Goal: Task Accomplishment & Management: Use online tool/utility

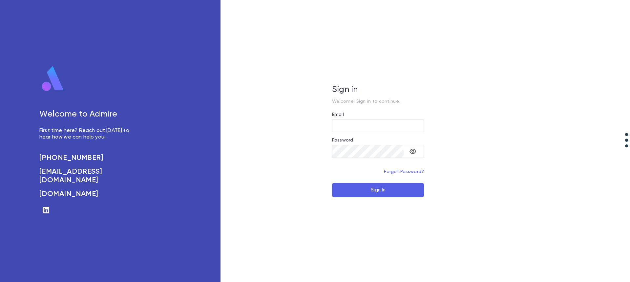
click at [190, 61] on div "Welcome to Admire First time here? Reach out today to hear how we can help you.…" at bounding box center [110, 141] width 221 height 282
click at [355, 124] on input "Email" at bounding box center [378, 125] width 92 height 13
type input "**********"
click at [332, 183] on button "Sign In" at bounding box center [378, 190] width 92 height 14
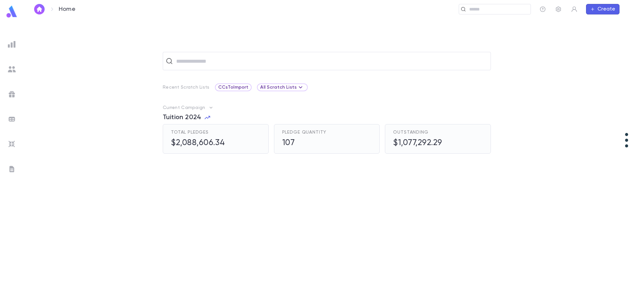
click at [11, 45] on img at bounding box center [12, 44] width 8 height 8
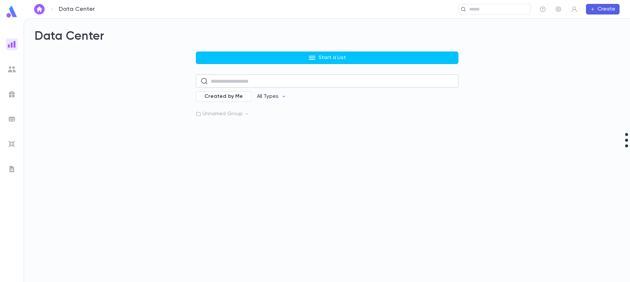
click at [219, 86] on input "text" at bounding box center [332, 81] width 243 height 13
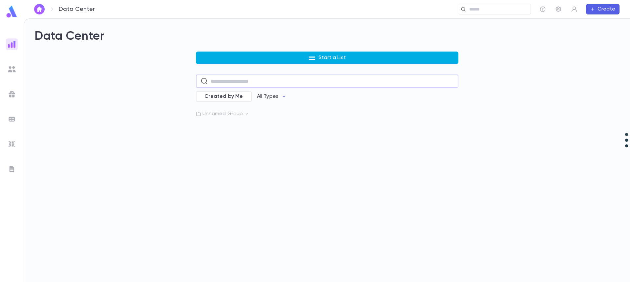
click at [228, 54] on button "Start a List" at bounding box center [327, 58] width 263 height 12
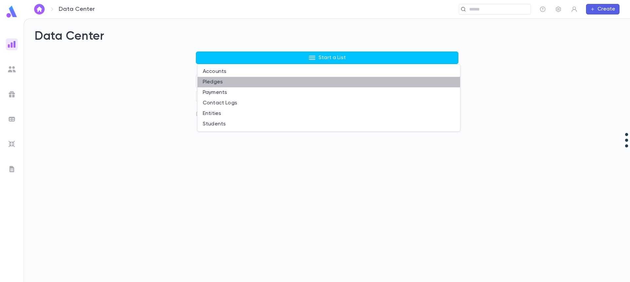
click at [218, 81] on li "Pledges" at bounding box center [329, 82] width 263 height 11
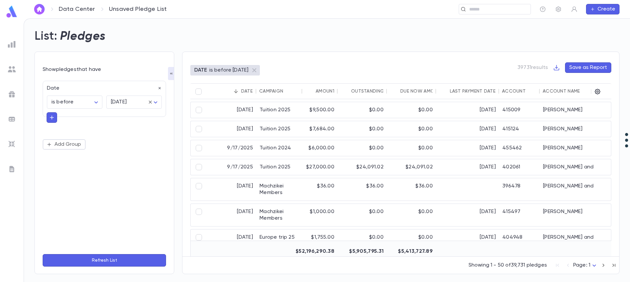
click at [114, 88] on div "Date" at bounding box center [102, 86] width 119 height 11
click at [159, 89] on icon "button" at bounding box center [160, 88] width 2 height 2
click at [64, 90] on button "Add Condition" at bounding box center [68, 90] width 51 height 11
click at [64, 90] on input "text" at bounding box center [101, 89] width 103 height 9
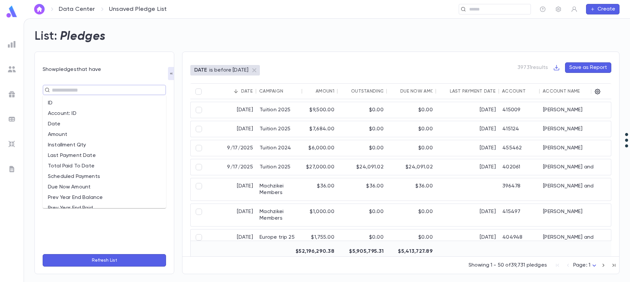
type input "*"
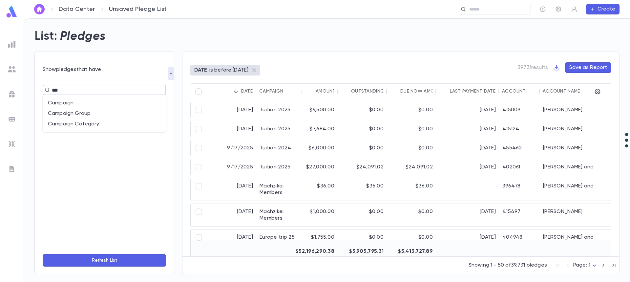
type input "****"
click at [64, 102] on li "Campaign" at bounding box center [104, 103] width 123 height 11
click at [153, 105] on icon "Open" at bounding box center [155, 102] width 8 height 8
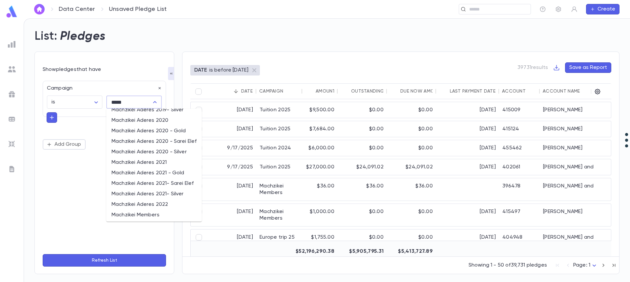
scroll to position [165, 0]
click at [146, 214] on li "Machzikei Members" at bounding box center [154, 213] width 96 height 11
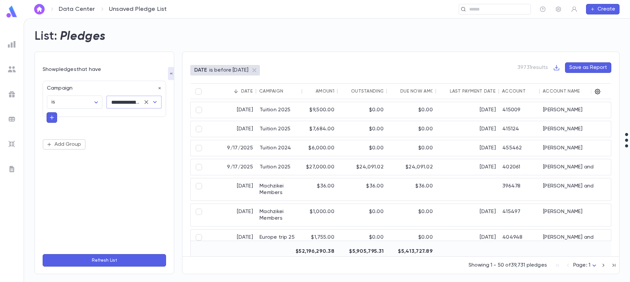
type input "**********"
click at [125, 259] on button "Refresh List" at bounding box center [104, 260] width 123 height 12
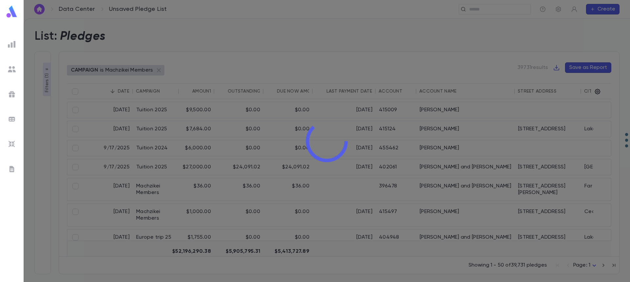
type input "**********"
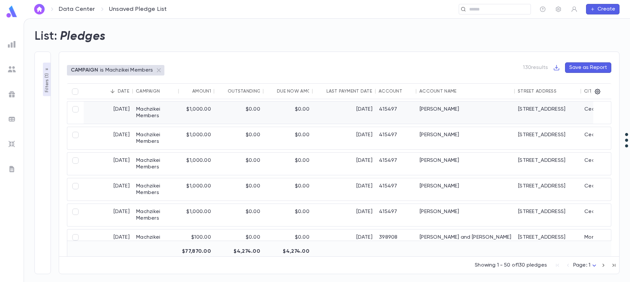
scroll to position [0, 0]
click at [123, 90] on div "Date" at bounding box center [123, 91] width 11 height 5
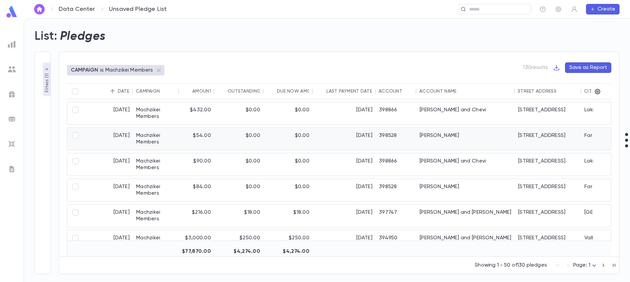
scroll to position [98, 0]
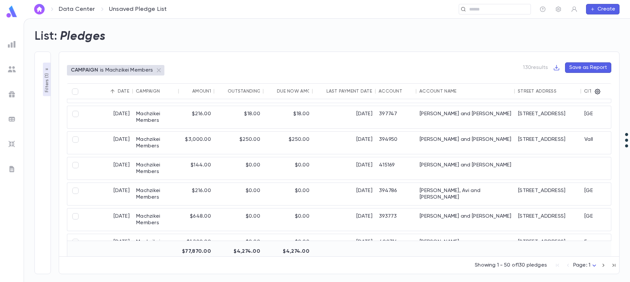
click at [121, 93] on div "Date" at bounding box center [123, 91] width 11 height 5
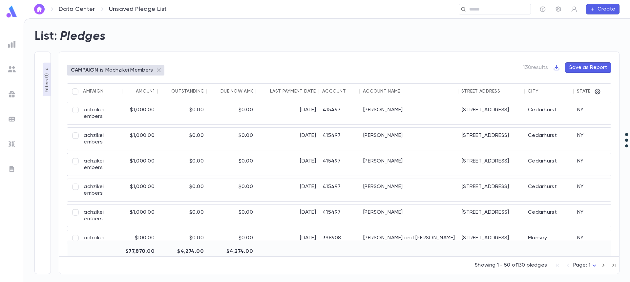
scroll to position [0, 0]
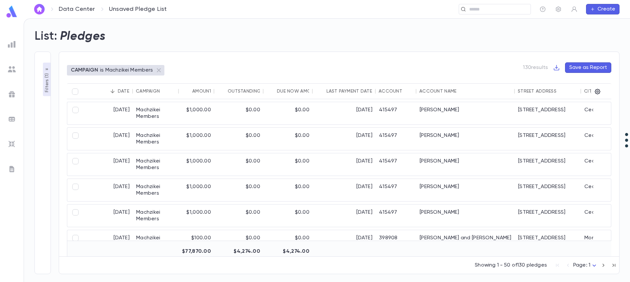
click at [46, 87] on p "Filters ( 1 )" at bounding box center [47, 82] width 7 height 20
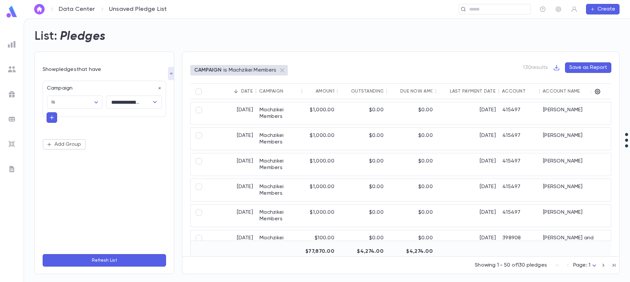
click at [52, 117] on icon "button" at bounding box center [52, 117] width 6 height 7
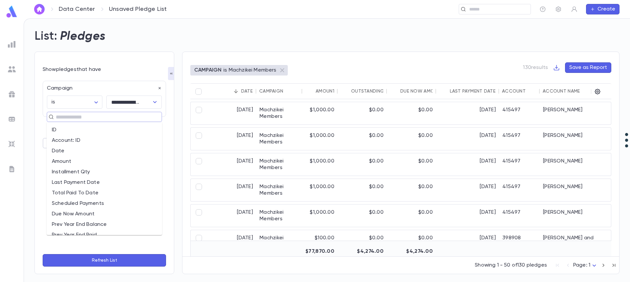
click at [60, 117] on input "text" at bounding box center [102, 116] width 96 height 9
click at [131, 175] on li "Installment Qty" at bounding box center [105, 172] width 116 height 11
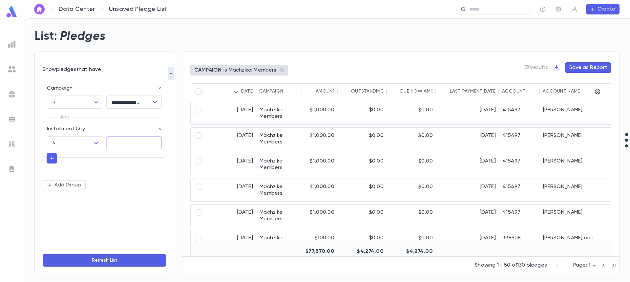
click at [137, 145] on input "text" at bounding box center [133, 143] width 55 height 13
click at [98, 143] on body "**********" at bounding box center [315, 150] width 630 height 264
click at [79, 202] on span "is more than" at bounding box center [76, 199] width 44 height 7
type input "**********"
click at [135, 143] on input "text" at bounding box center [133, 143] width 55 height 13
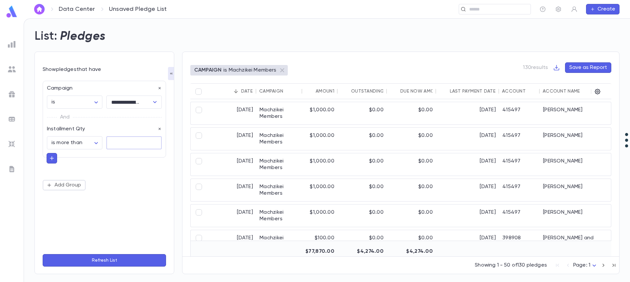
type input "****"
click at [120, 262] on button "Refresh List" at bounding box center [104, 260] width 123 height 12
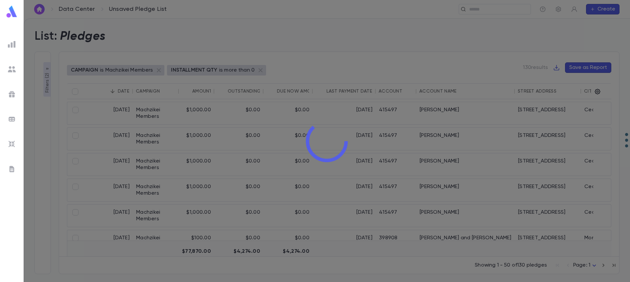
type input "**********"
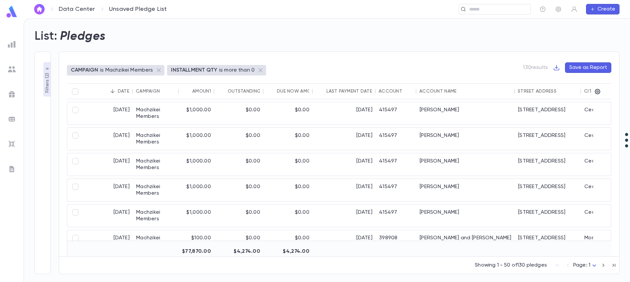
click at [44, 87] on p "Filters ( 2 )" at bounding box center [47, 82] width 7 height 21
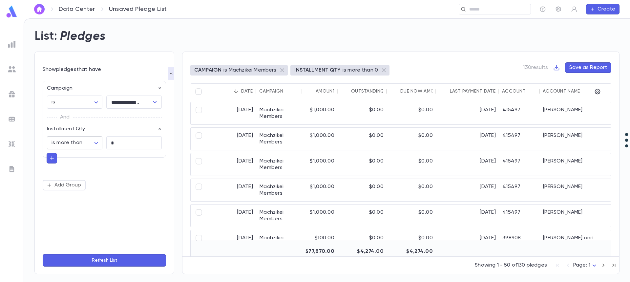
click at [96, 142] on body "**********" at bounding box center [315, 150] width 630 height 264
click at [118, 143] on div at bounding box center [315, 141] width 630 height 282
click at [118, 143] on div "is is not is blank is not blank is more than is less than is at least is at mos…" at bounding box center [315, 141] width 630 height 282
drag, startPoint x: 117, startPoint y: 142, endPoint x: 108, endPoint y: 142, distance: 8.5
click at [108, 142] on input "*" at bounding box center [133, 143] width 55 height 13
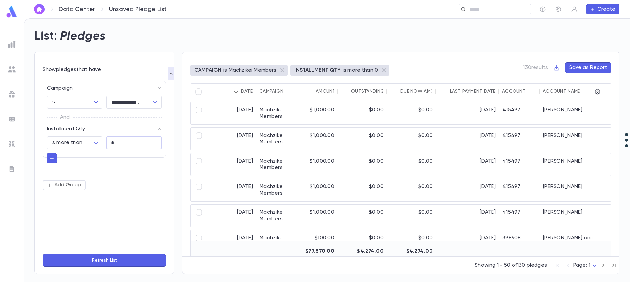
type input "*"
click at [43, 254] on button "Refresh List" at bounding box center [104, 260] width 123 height 12
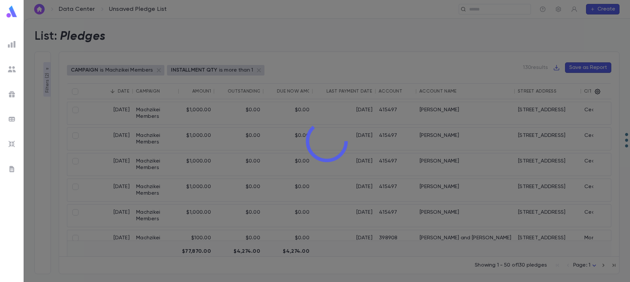
type input "**********"
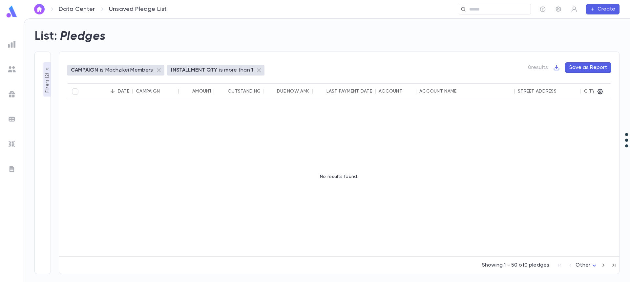
click at [41, 81] on div "**********" at bounding box center [42, 163] width 16 height 223
click at [47, 83] on p "Filters ( 2 )" at bounding box center [47, 82] width 7 height 21
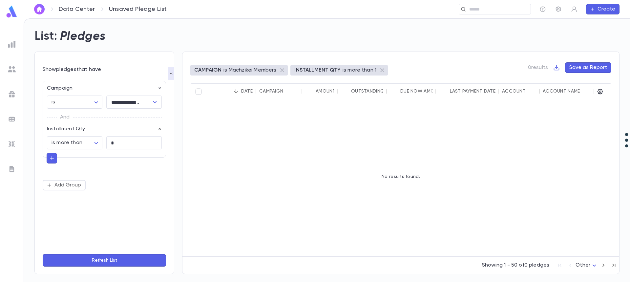
click at [159, 129] on icon "button" at bounding box center [160, 129] width 5 height 5
click at [50, 120] on icon "button" at bounding box center [52, 117] width 6 height 7
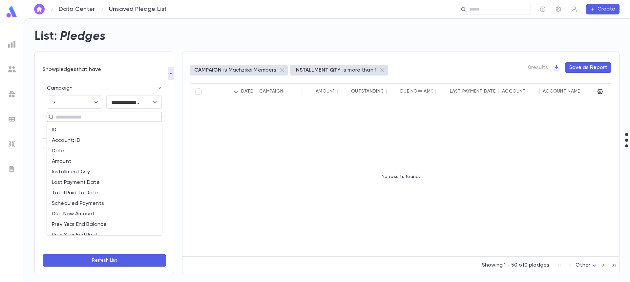
click at [142, 117] on input "text" at bounding box center [102, 116] width 96 height 9
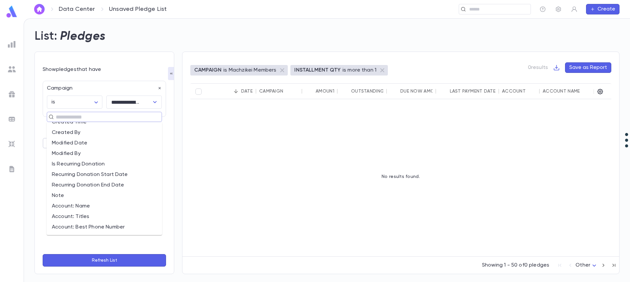
click at [128, 167] on li "Is Recurring Donation" at bounding box center [105, 164] width 116 height 11
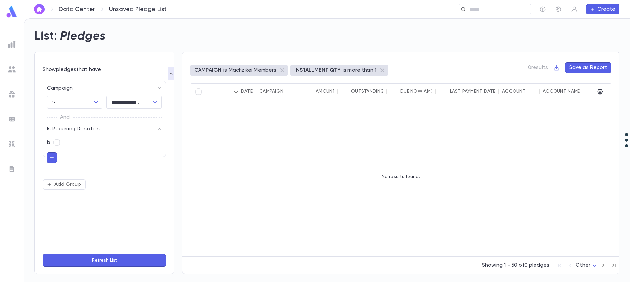
click at [119, 262] on button "Refresh List" at bounding box center [104, 260] width 123 height 12
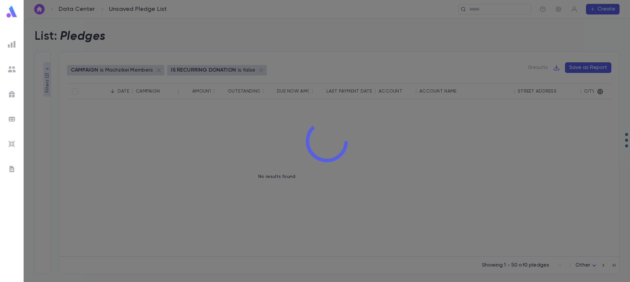
type input "**********"
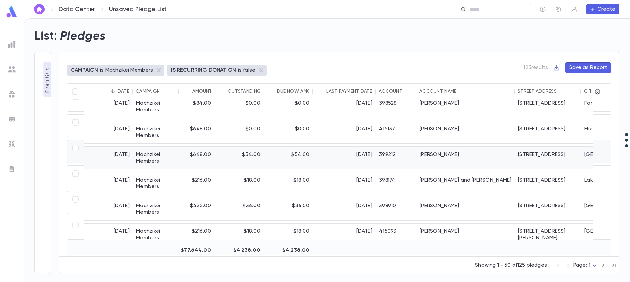
scroll to position [1145, 0]
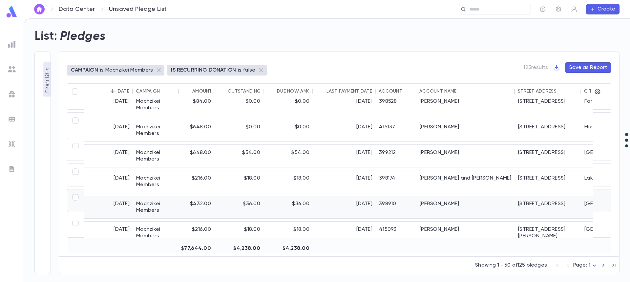
click at [433, 196] on div "[PERSON_NAME]" at bounding box center [466, 207] width 98 height 22
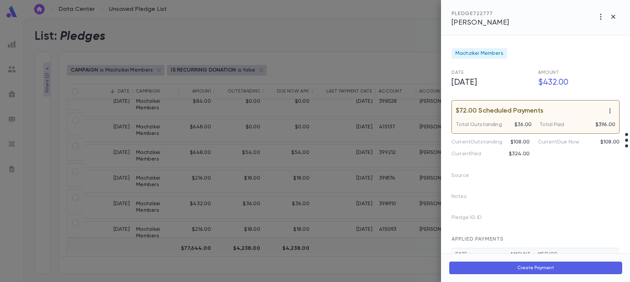
click at [608, 115] on button "button" at bounding box center [610, 111] width 11 height 11
click at [577, 179] on div at bounding box center [315, 141] width 630 height 282
click at [119, 142] on div at bounding box center [315, 141] width 630 height 282
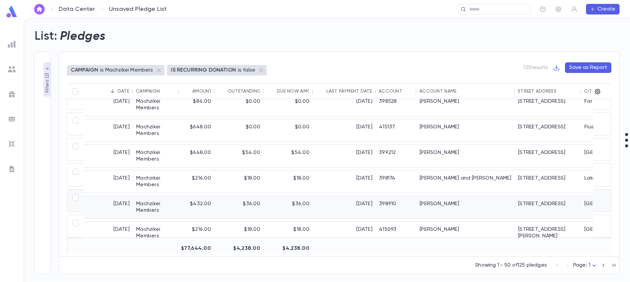
click at [380, 199] on div "398910" at bounding box center [396, 207] width 41 height 22
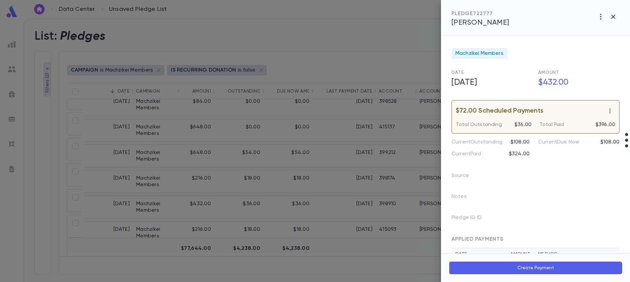
click at [498, 24] on span "[PERSON_NAME]" at bounding box center [481, 22] width 58 height 7
click at [612, 18] on icon "button" at bounding box center [614, 17] width 4 height 4
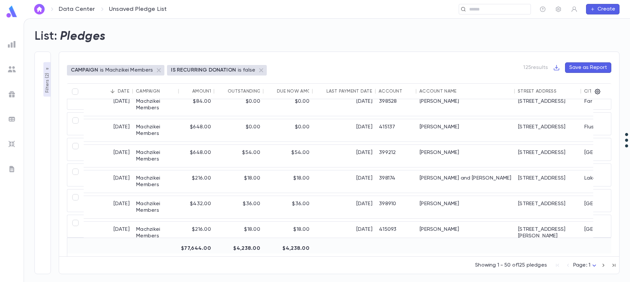
click at [48, 85] on p "Filters ( 2 )" at bounding box center [47, 82] width 7 height 21
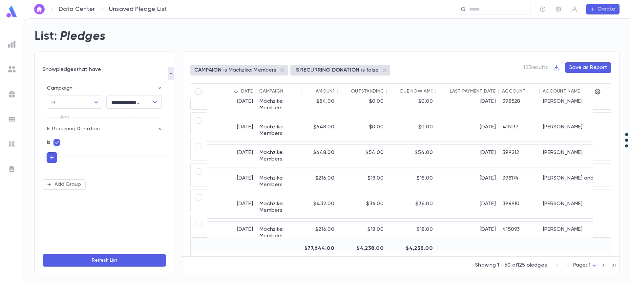
click at [107, 259] on button "Refresh List" at bounding box center [104, 260] width 123 height 12
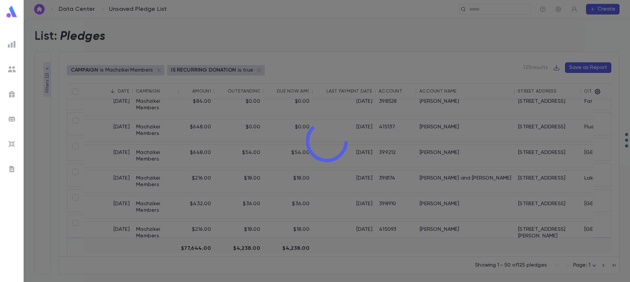
type input "**********"
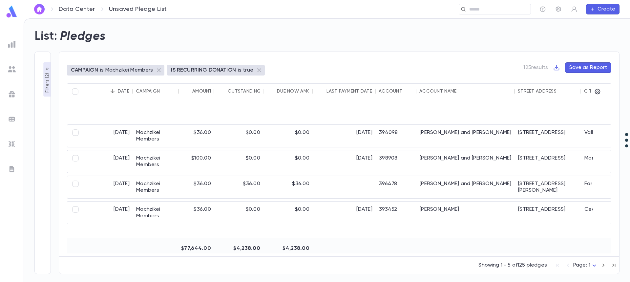
scroll to position [3, 0]
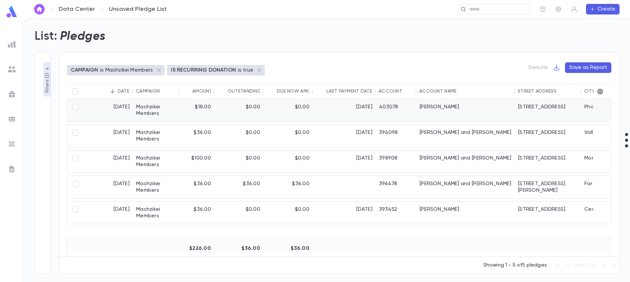
click at [151, 107] on div "Machzikei Members" at bounding box center [156, 110] width 46 height 22
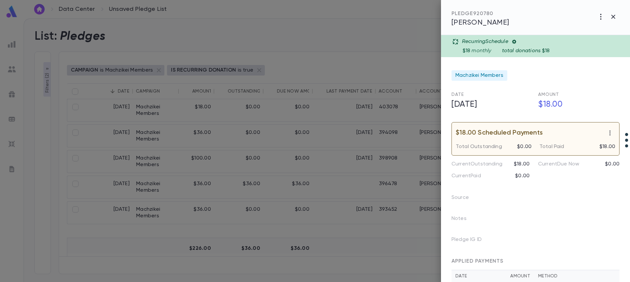
scroll to position [34, 0]
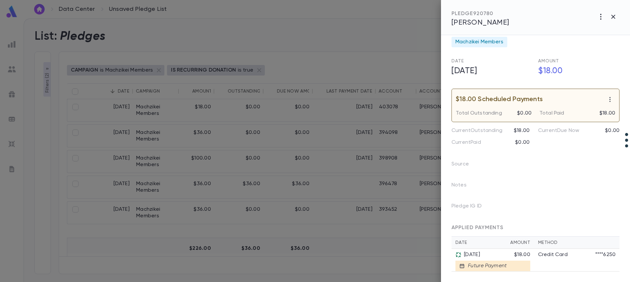
click at [458, 255] on icon at bounding box center [459, 255] width 6 height 6
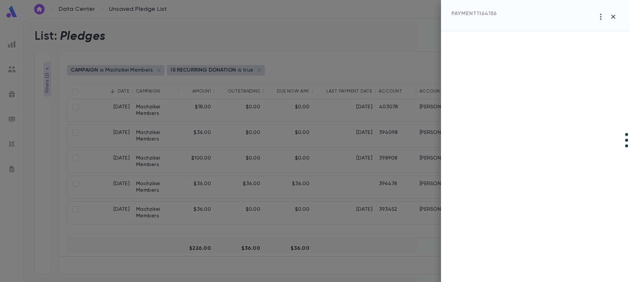
scroll to position [0, 0]
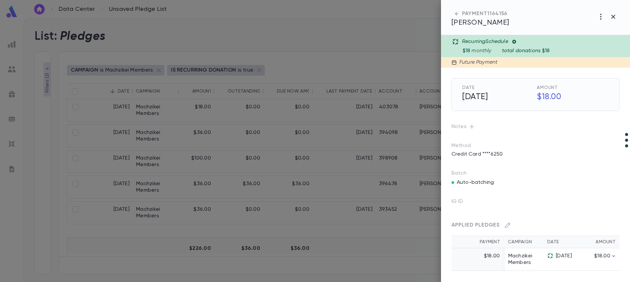
click at [230, 211] on div at bounding box center [315, 141] width 630 height 282
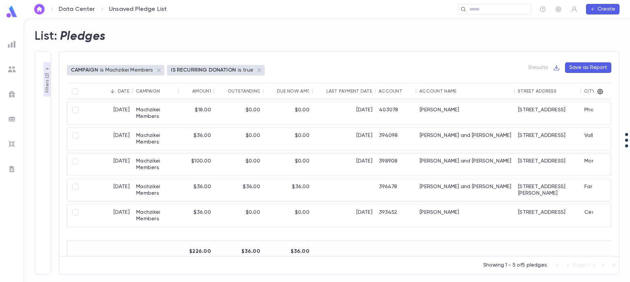
click at [44, 82] on p "Filters ( 2 )" at bounding box center [47, 82] width 7 height 21
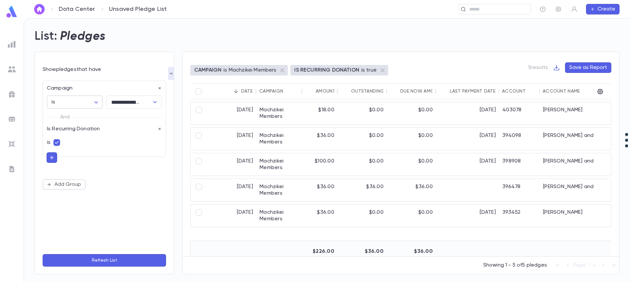
click at [97, 104] on body "**********" at bounding box center [315, 150] width 630 height 264
click at [97, 104] on div at bounding box center [315, 141] width 630 height 282
click at [159, 129] on icon "button" at bounding box center [160, 129] width 5 height 5
click at [117, 257] on button "Refresh List" at bounding box center [104, 260] width 123 height 12
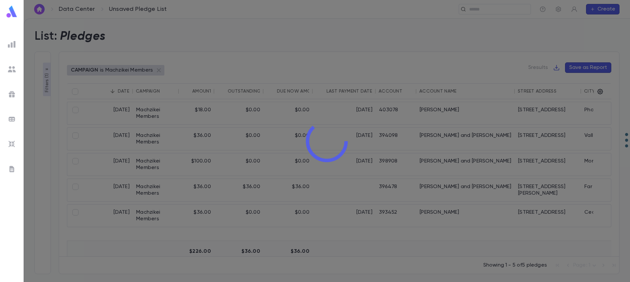
type input "**********"
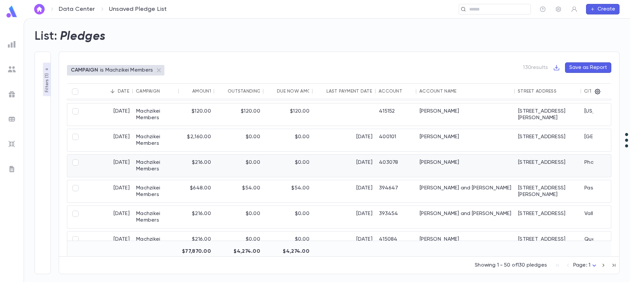
scroll to position [295, 0]
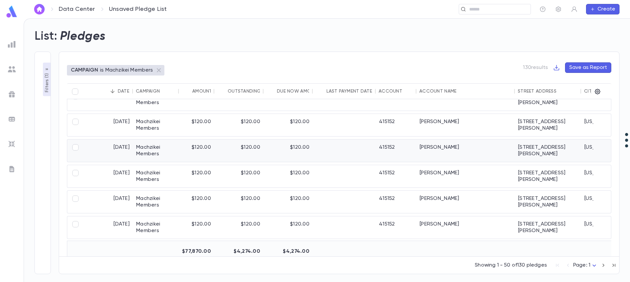
click at [175, 150] on div "Machzikei Members" at bounding box center [156, 151] width 46 height 22
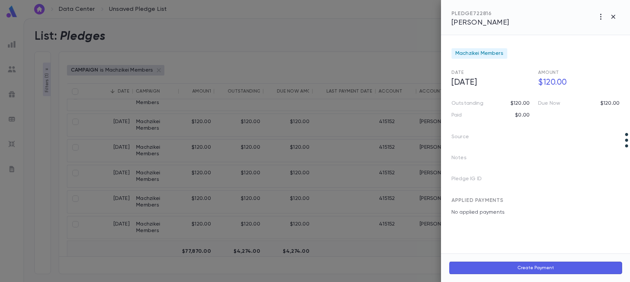
click at [480, 16] on div "PLEDGE 722816" at bounding box center [481, 14] width 58 height 7
click at [478, 21] on span "Urie, James" at bounding box center [481, 22] width 58 height 7
click at [613, 17] on icon "button" at bounding box center [614, 17] width 4 height 4
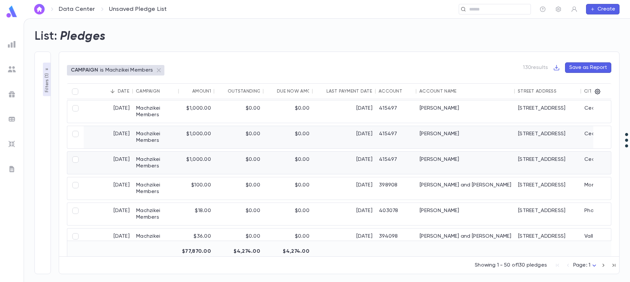
scroll to position [33, 0]
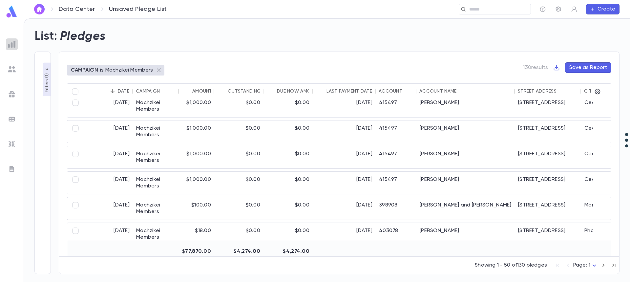
click at [9, 46] on img at bounding box center [12, 44] width 8 height 8
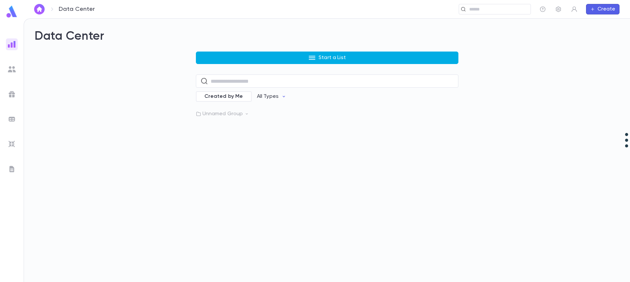
click at [274, 57] on button "Start a List" at bounding box center [327, 58] width 263 height 12
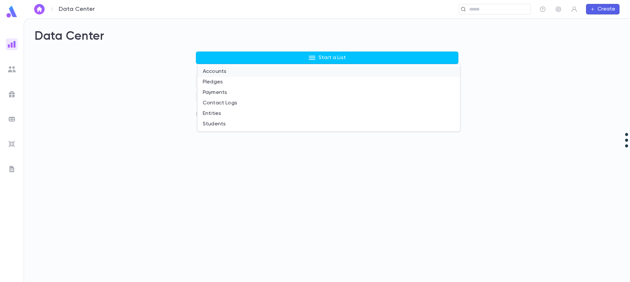
click at [246, 71] on li "Accounts" at bounding box center [329, 71] width 263 height 11
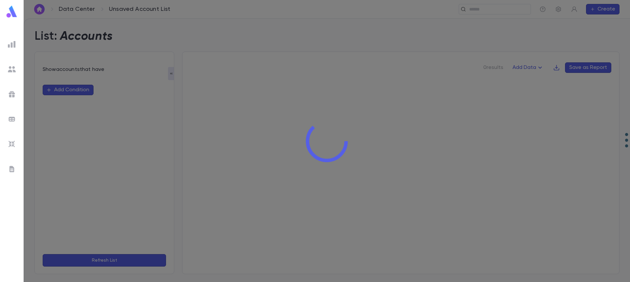
click at [78, 90] on div at bounding box center [327, 141] width 607 height 282
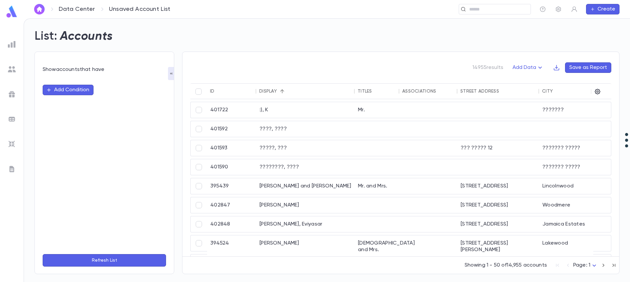
click at [78, 90] on button "Add Condition" at bounding box center [68, 90] width 51 height 11
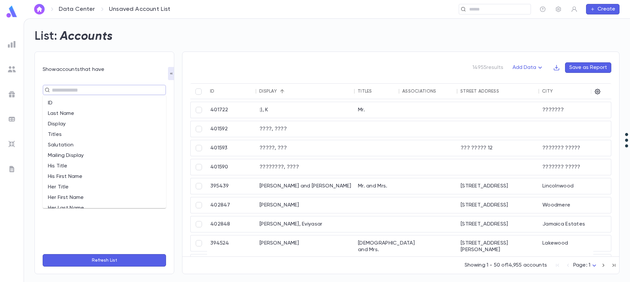
click at [78, 90] on input "text" at bounding box center [101, 89] width 103 height 9
click at [130, 158] on li "Associations" at bounding box center [104, 155] width 123 height 11
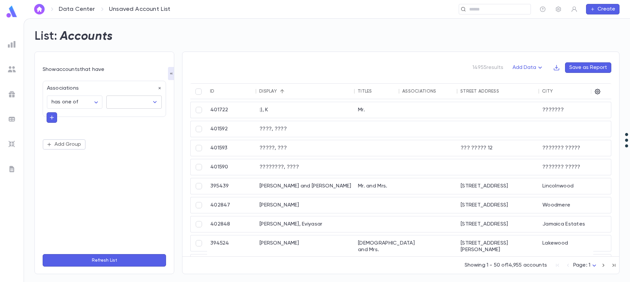
click at [123, 100] on input "text" at bounding box center [129, 102] width 40 height 12
type input "*"
click at [159, 88] on icon "button" at bounding box center [160, 88] width 5 height 5
click at [74, 91] on button "Add Condition" at bounding box center [68, 90] width 51 height 11
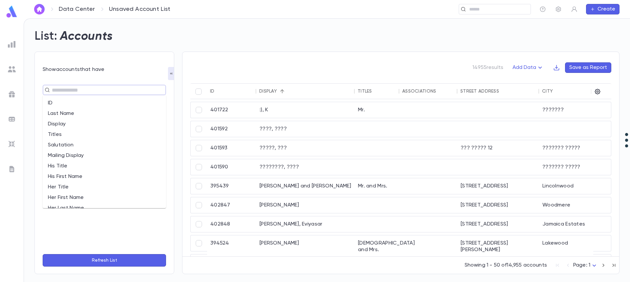
click at [117, 92] on input "text" at bounding box center [101, 89] width 103 height 9
click at [81, 158] on li "Associations" at bounding box center [104, 155] width 123 height 11
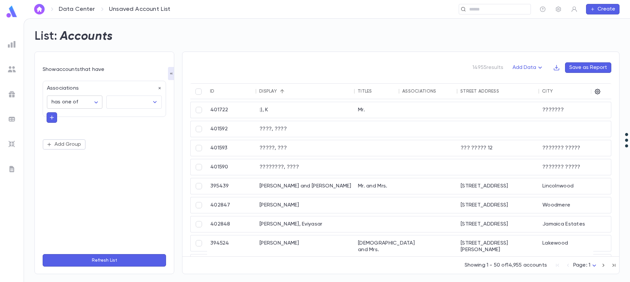
click at [97, 101] on body "**********" at bounding box center [315, 150] width 630 height 264
click at [120, 103] on div at bounding box center [315, 141] width 630 height 282
click at [139, 108] on input "text" at bounding box center [129, 102] width 40 height 12
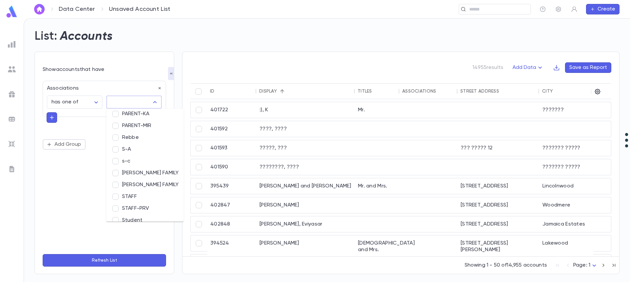
scroll to position [389, 0]
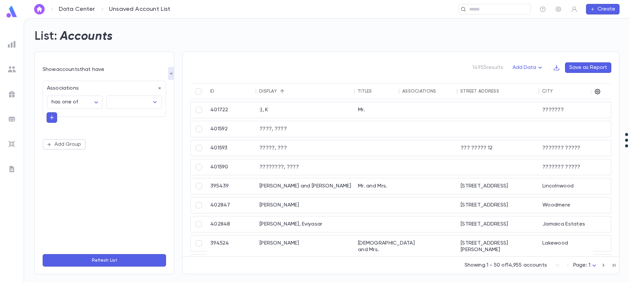
click at [75, 188] on div "**********" at bounding box center [104, 163] width 123 height 172
click at [76, 102] on body "**********" at bounding box center [315, 150] width 630 height 264
click at [125, 174] on div at bounding box center [315, 141] width 630 height 282
click at [123, 104] on input "text" at bounding box center [129, 102] width 40 height 12
click at [69, 196] on div "**********" at bounding box center [104, 163] width 123 height 172
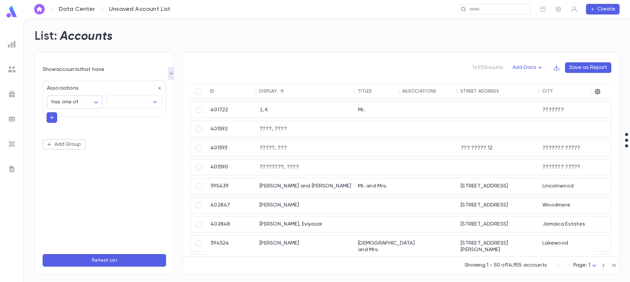
click at [98, 102] on body "**********" at bounding box center [315, 150] width 630 height 264
click at [112, 183] on div at bounding box center [315, 141] width 630 height 282
click at [100, 183] on div "**********" at bounding box center [104, 163] width 123 height 172
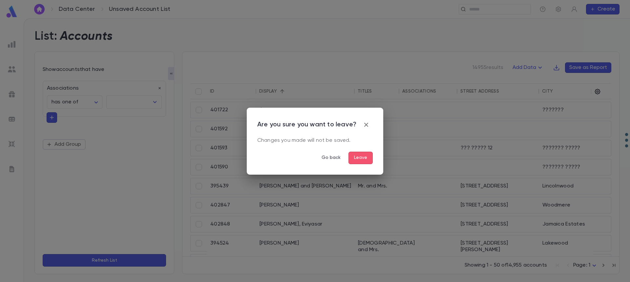
click at [363, 156] on button "Leave" at bounding box center [361, 158] width 24 height 12
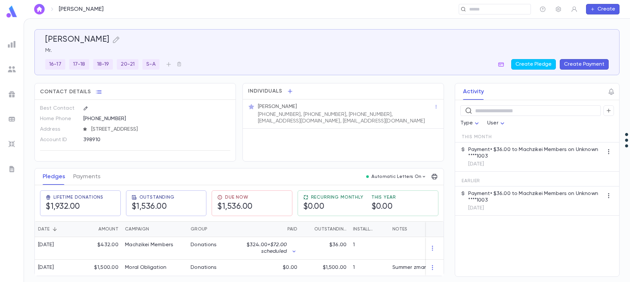
scroll to position [2, 0]
click at [89, 176] on button "Payments" at bounding box center [86, 176] width 27 height 16
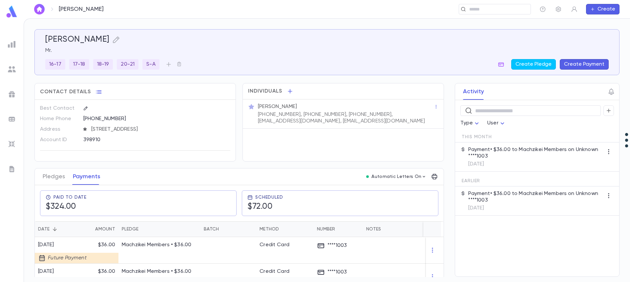
scroll to position [131, 0]
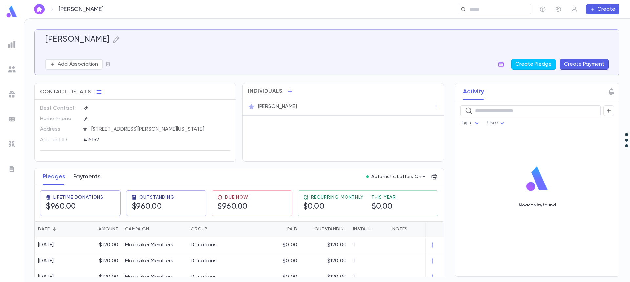
click at [87, 175] on button "Payments" at bounding box center [86, 176] width 27 height 16
